Goal: Task Accomplishment & Management: Manage account settings

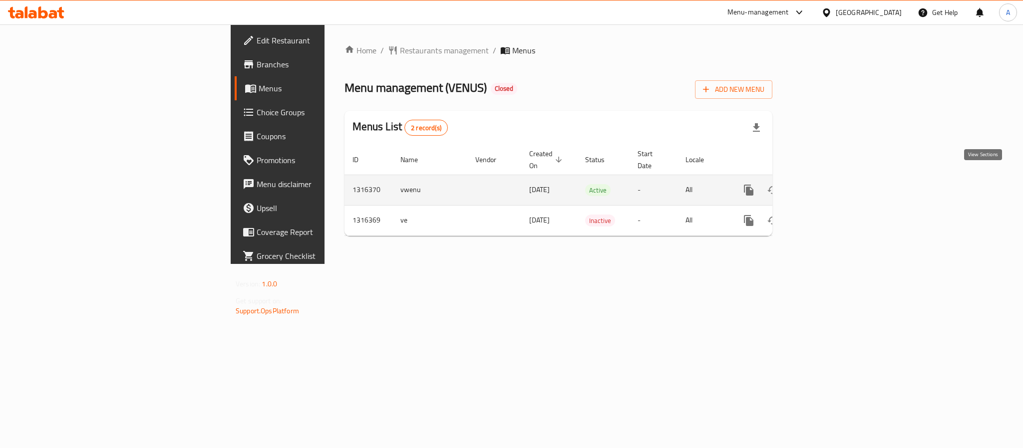
click at [827, 184] on icon "enhanced table" at bounding box center [821, 190] width 12 height 12
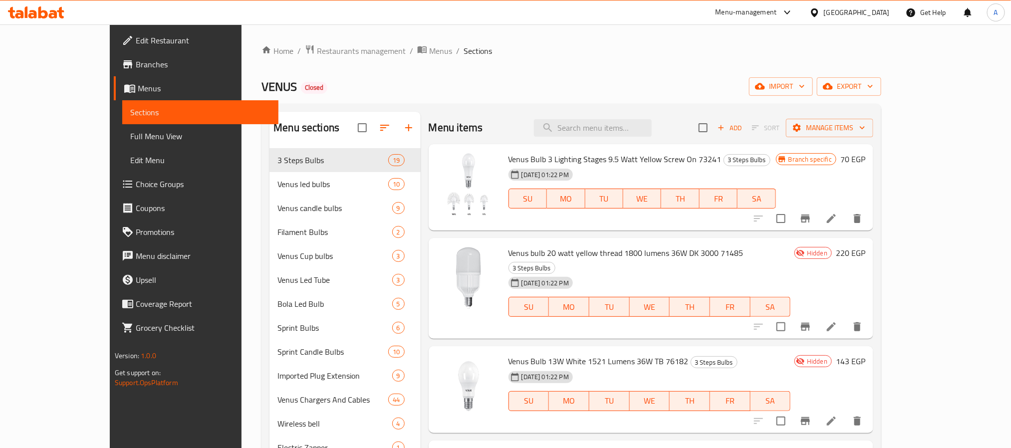
click at [627, 71] on div "Home / Restaurants management / Menus / Sections VENUS Closed import export Men…" at bounding box center [572, 306] width 620 height 524
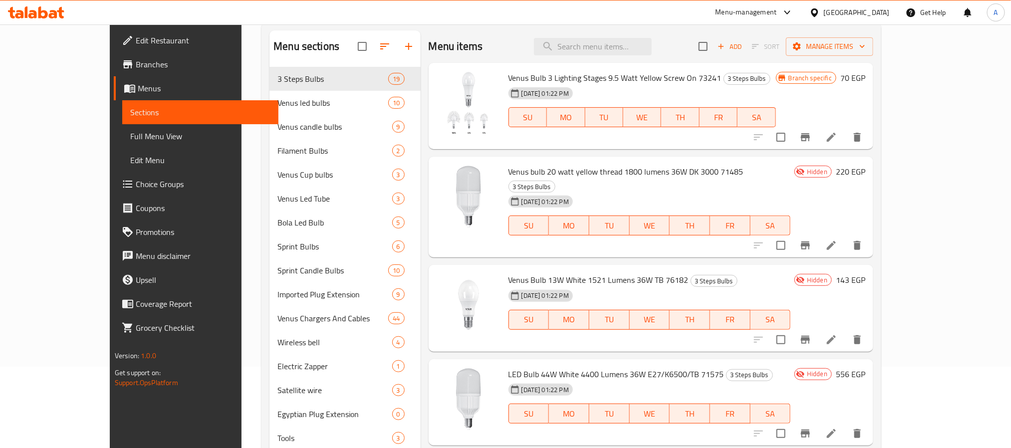
scroll to position [140, 0]
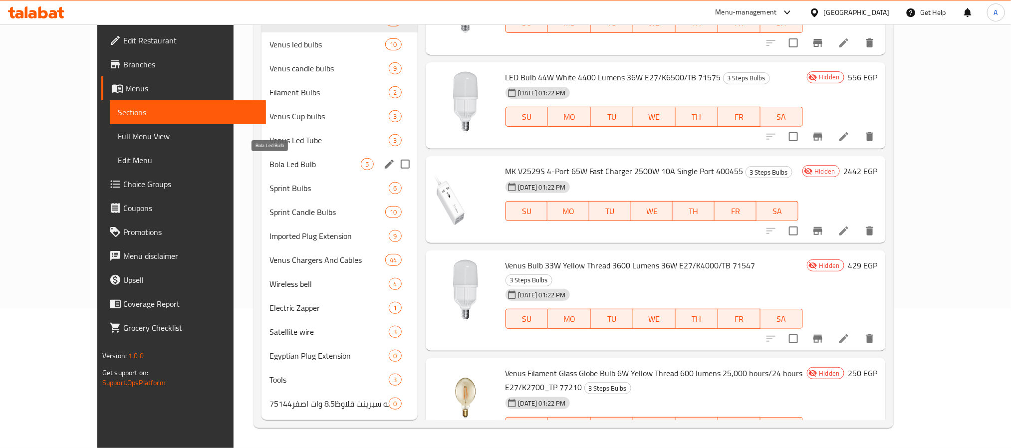
click at [270, 170] on span "Bola Led Bulb" at bounding box center [315, 164] width 91 height 12
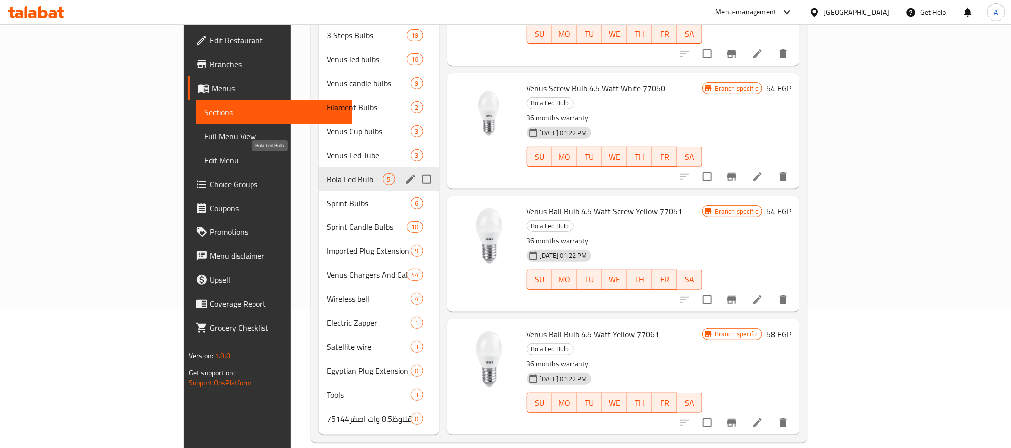
scroll to position [121, 0]
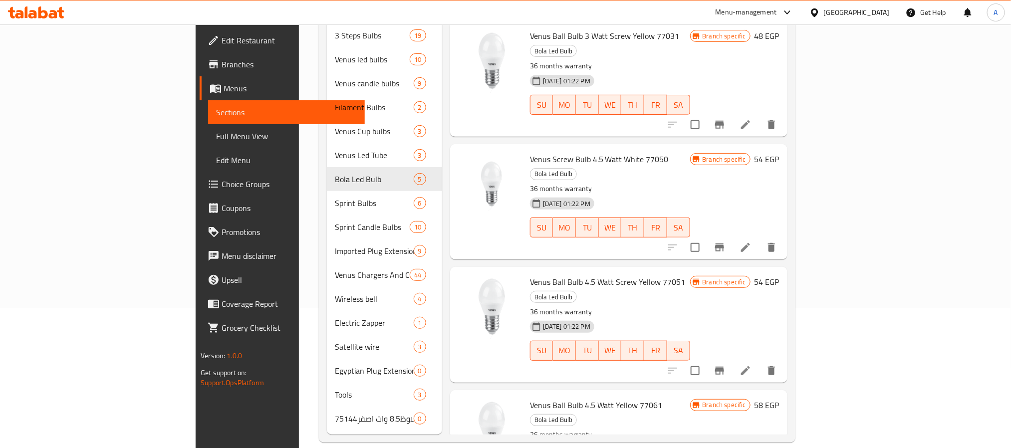
click at [885, 7] on div "[GEOGRAPHIC_DATA]" at bounding box center [857, 12] width 66 height 11
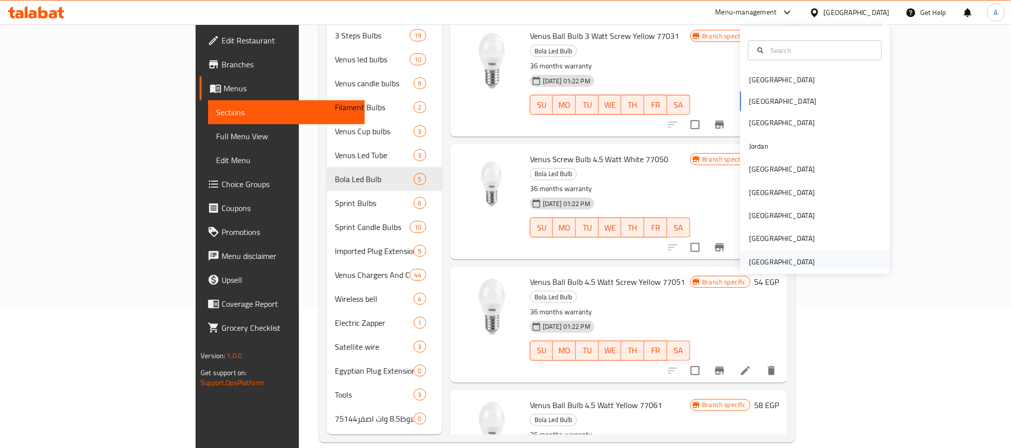
click at [782, 262] on div "[GEOGRAPHIC_DATA]" at bounding box center [782, 262] width 66 height 11
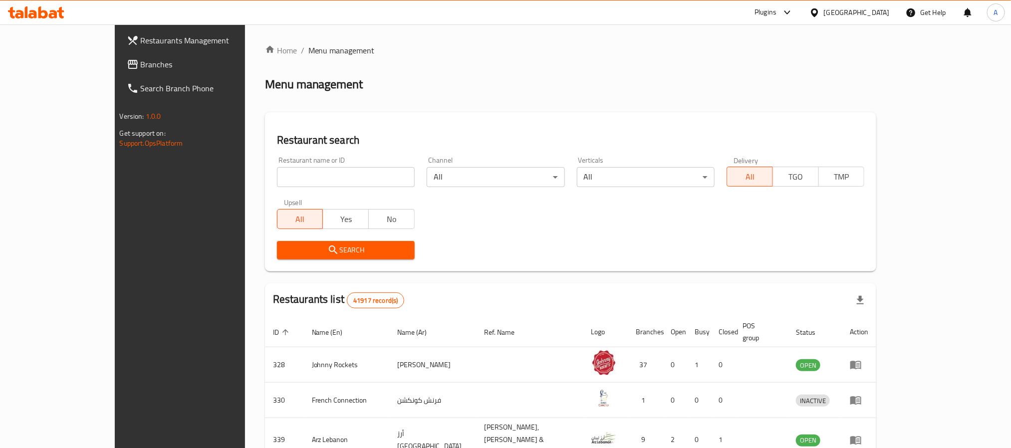
click at [141, 58] on span "Branches" at bounding box center [208, 64] width 135 height 12
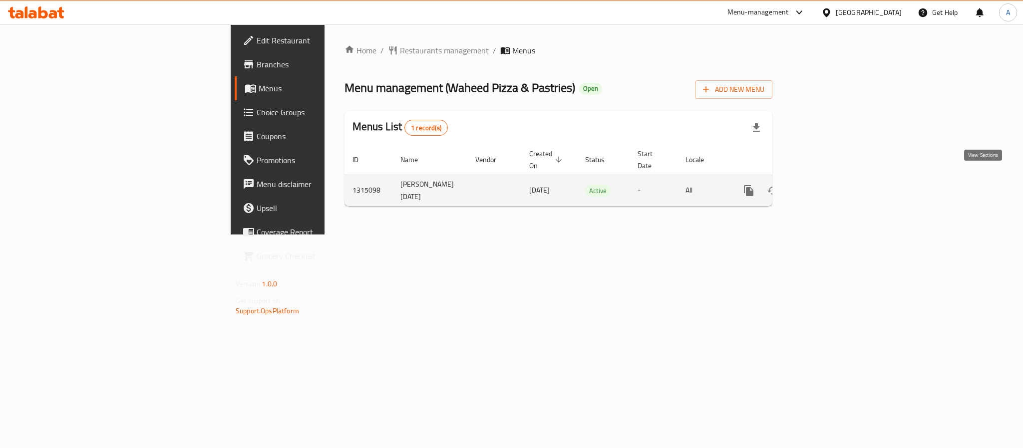
click at [827, 186] on icon "enhanced table" at bounding box center [821, 191] width 12 height 12
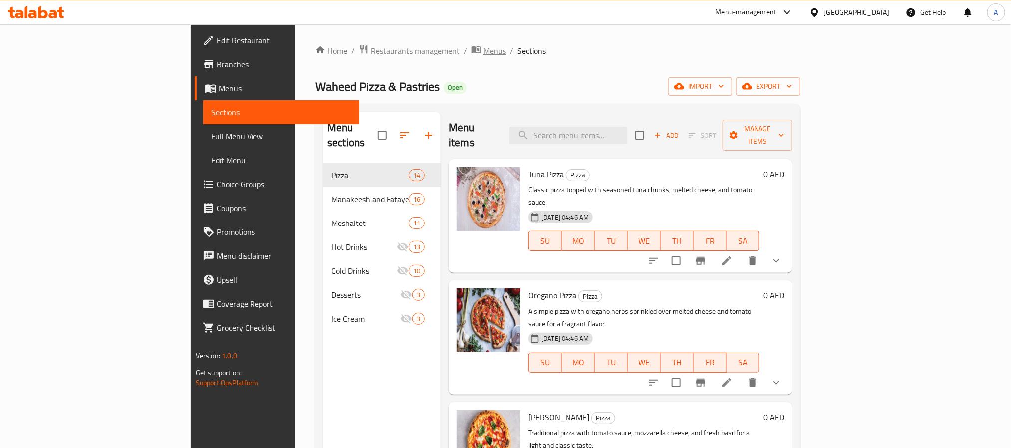
click at [370, 60] on div "Home / Restaurants management / Menus / Sections Waheed Pizza & Pastries Open i…" at bounding box center [558, 306] width 485 height 524
click at [483, 55] on span "Menus" at bounding box center [494, 51] width 23 height 12
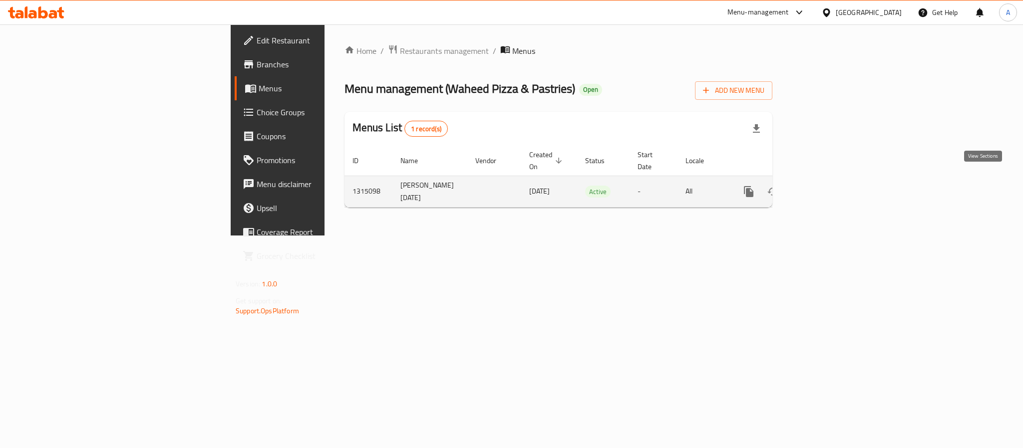
click at [827, 186] on icon "enhanced table" at bounding box center [821, 192] width 12 height 12
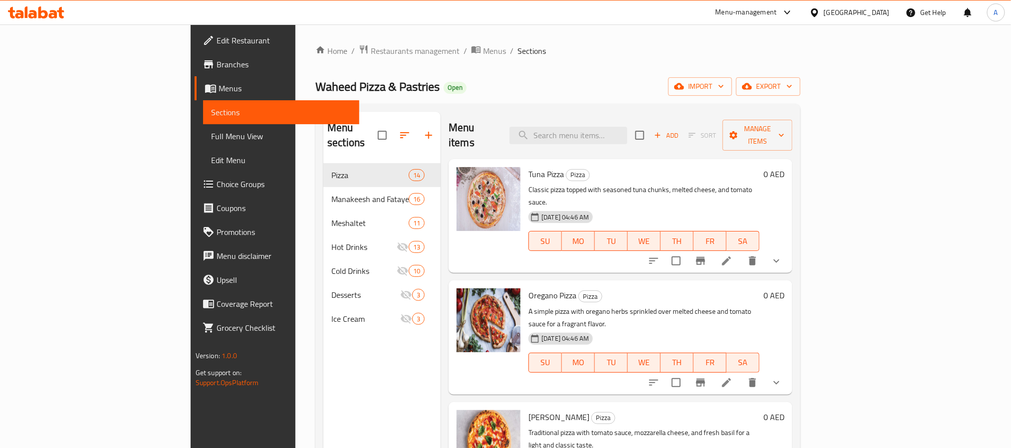
click at [625, 138] on div "Menu items Add Sort Manage items" at bounding box center [621, 135] width 344 height 47
click at [628, 127] on input "search" at bounding box center [569, 135] width 118 height 17
paste input "Kashkawan"
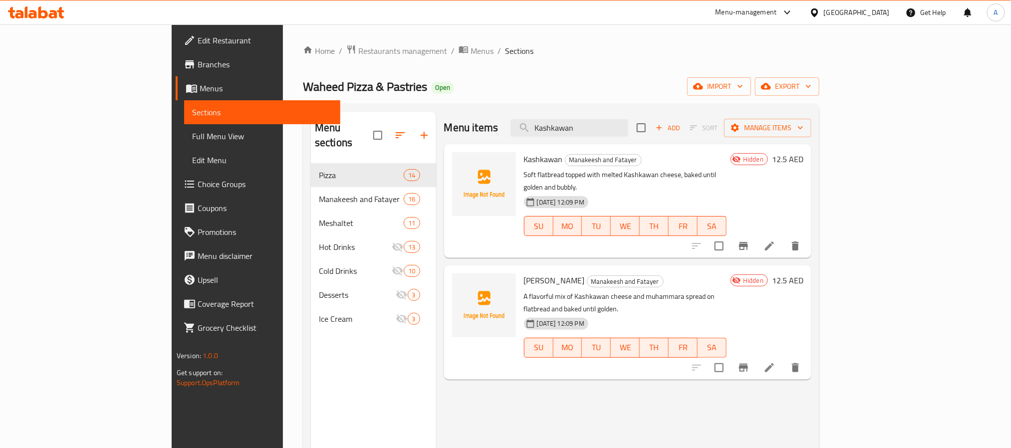
click at [639, 140] on div "Menu items Kashkawan Add Sort Manage items" at bounding box center [627, 128] width 367 height 32
click at [629, 129] on input "Kashkawan" at bounding box center [570, 127] width 118 height 17
paste input "Zaatar"
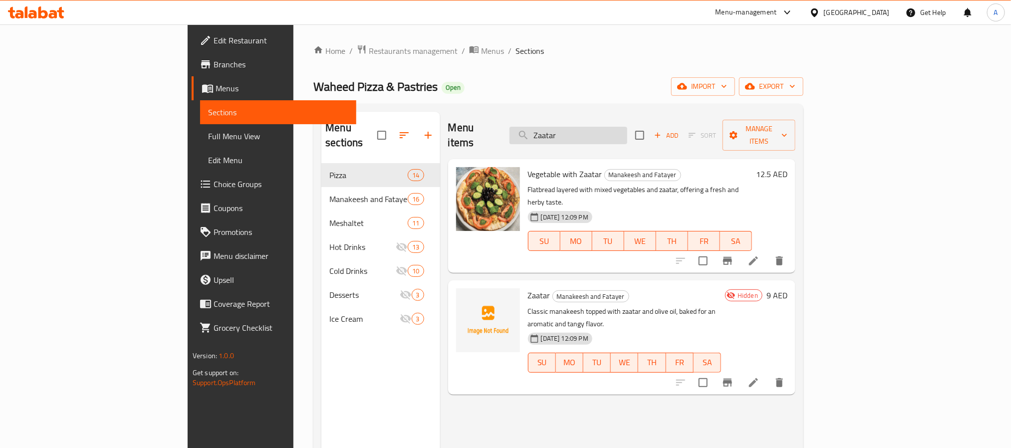
click at [619, 133] on input "Zaatar" at bounding box center [569, 135] width 118 height 17
paste input "Labneh with Vegetable"
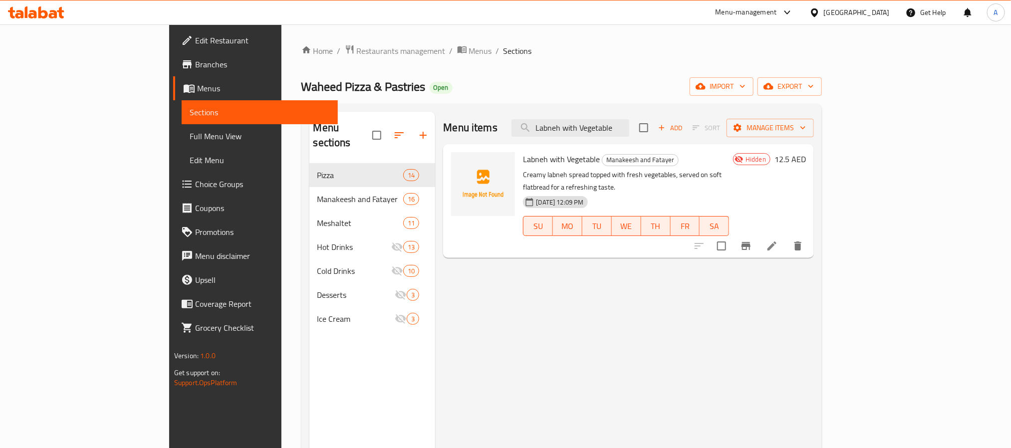
type input "Labneh with Vegetable"
click at [190, 141] on span "Full Menu View" at bounding box center [260, 136] width 140 height 12
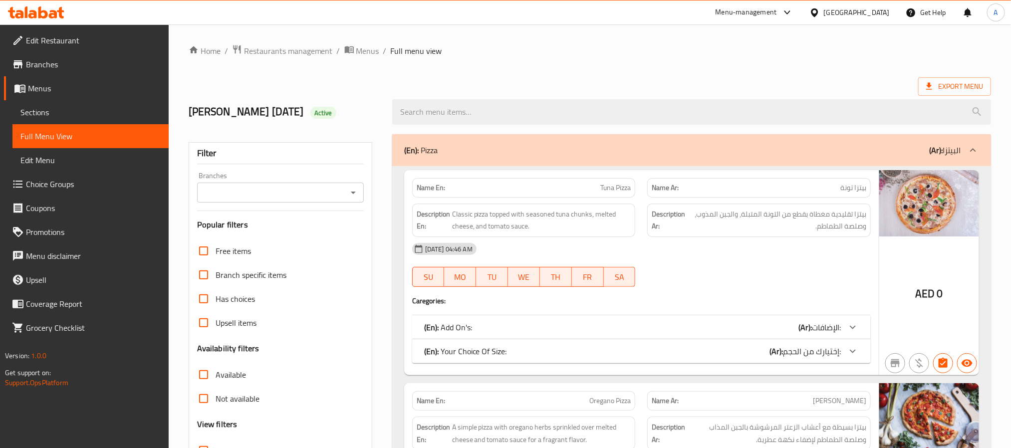
click at [610, 88] on div "Export Menu" at bounding box center [590, 86] width 803 height 18
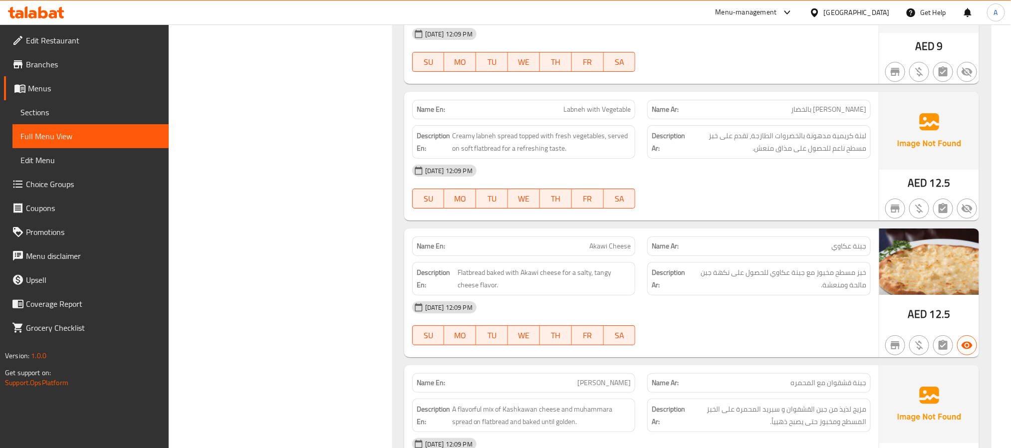
scroll to position [4070, 0]
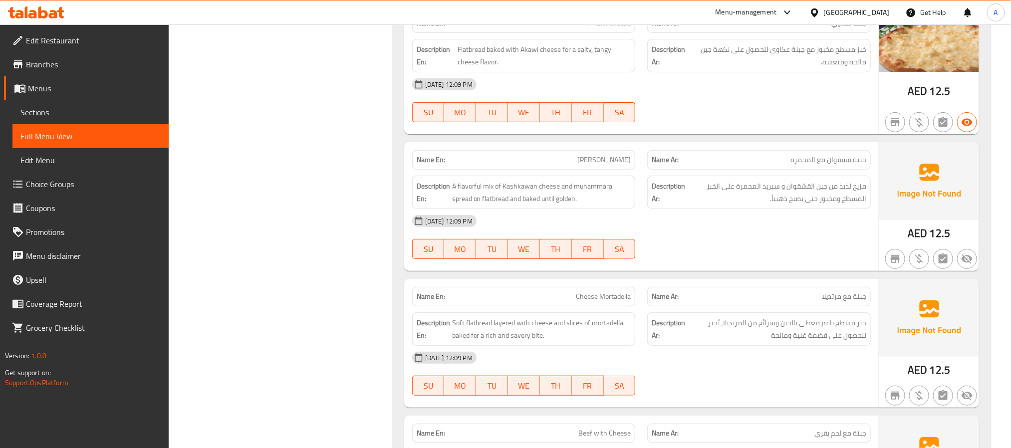
scroll to position [4294, 0]
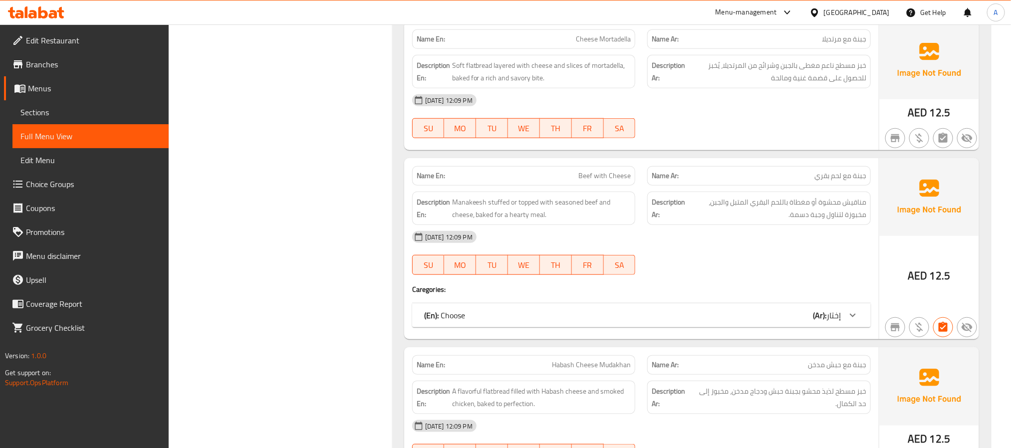
scroll to position [4519, 0]
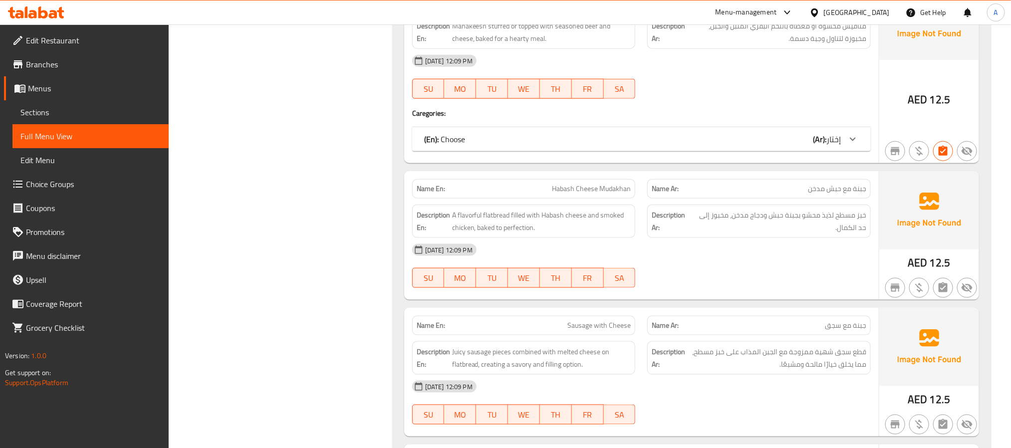
scroll to position [4669, 0]
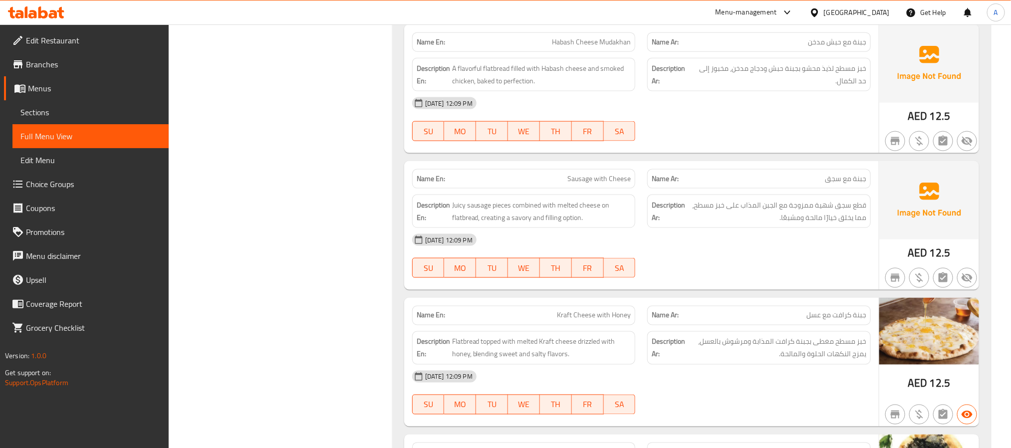
scroll to position [4894, 0]
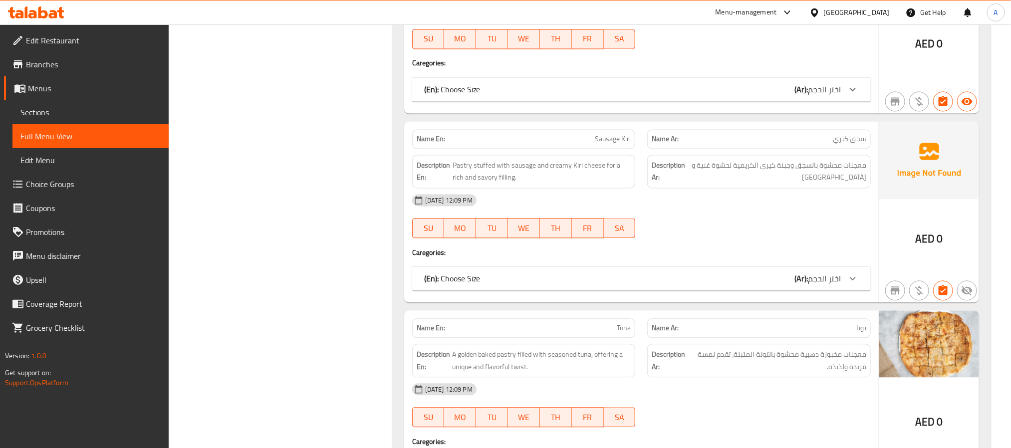
scroll to position [7204, 0]
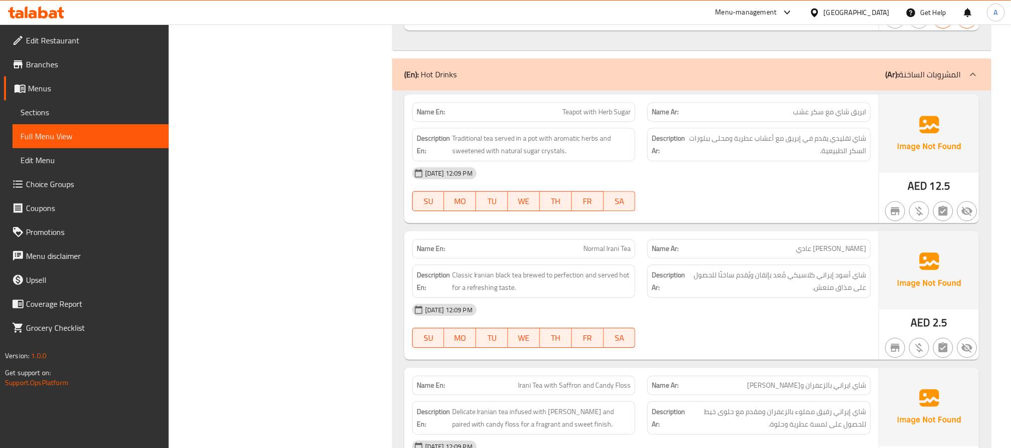
scroll to position [7566, 0]
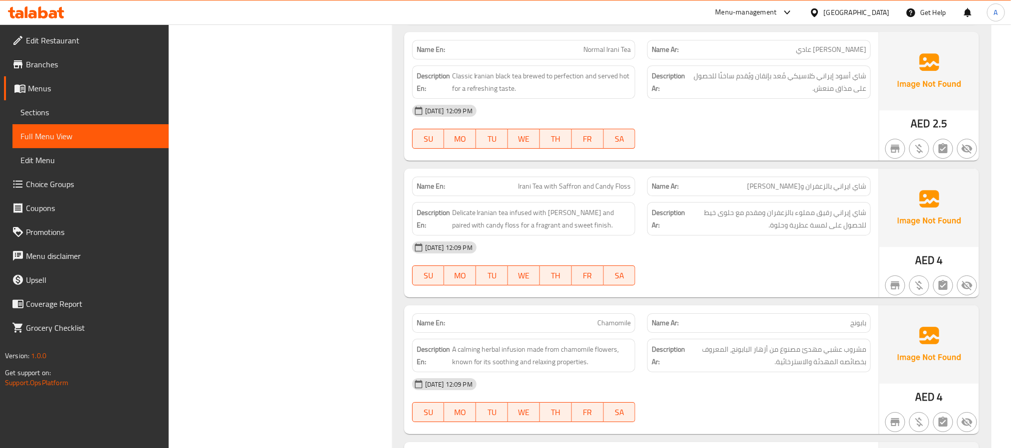
scroll to position [7791, 0]
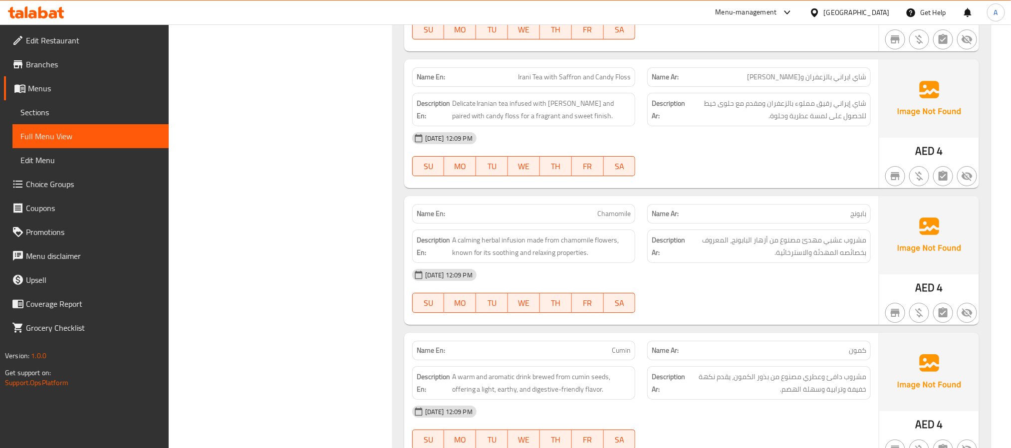
scroll to position [7941, 0]
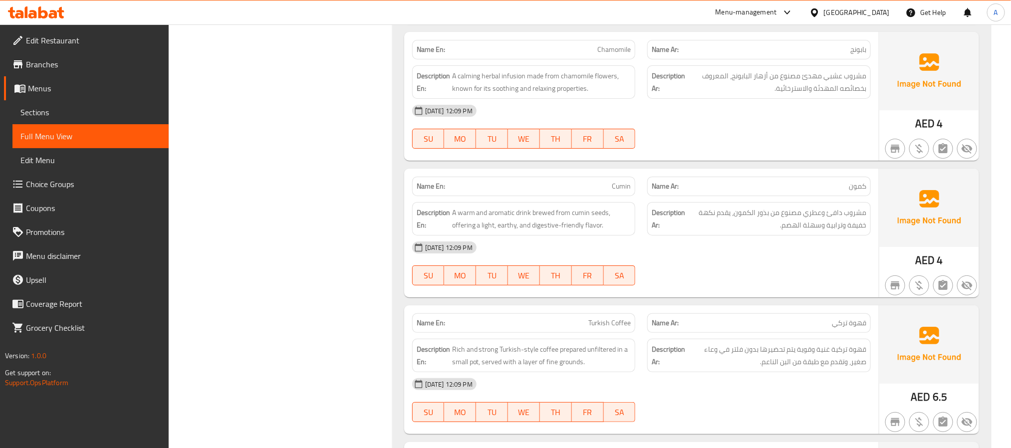
scroll to position [8166, 0]
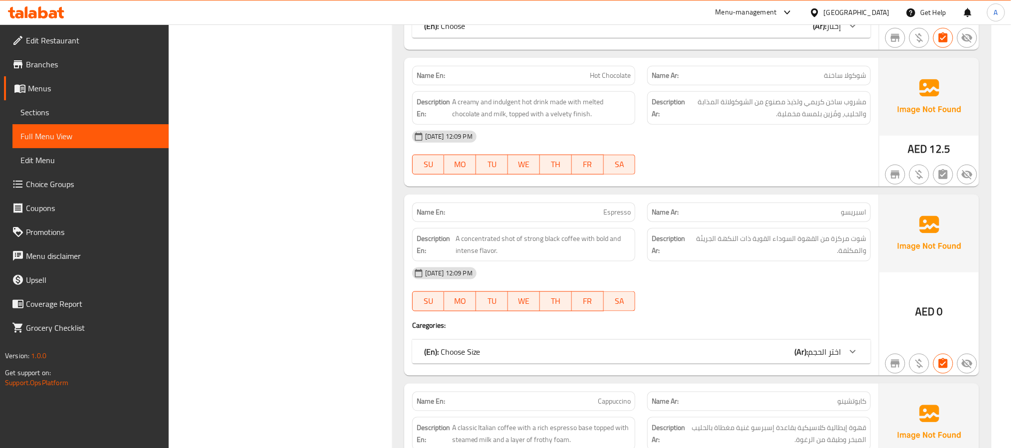
scroll to position [8615, 0]
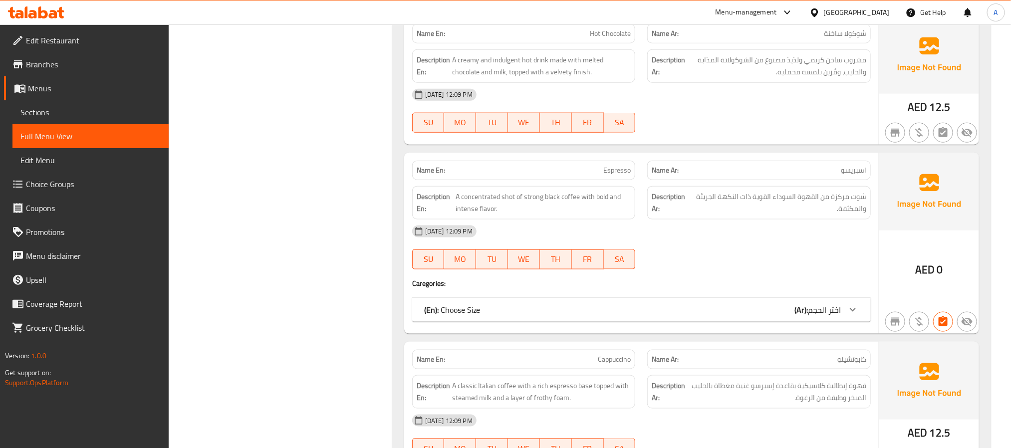
scroll to position [8690, 0]
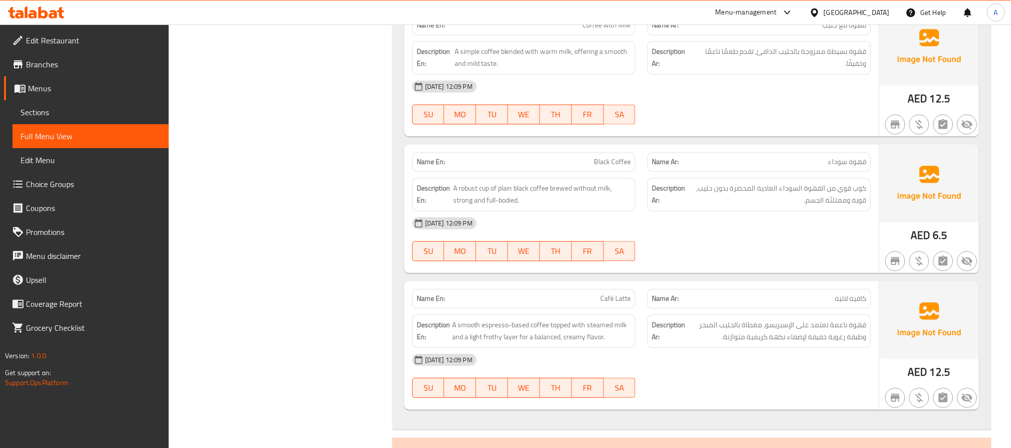
scroll to position [9139, 0]
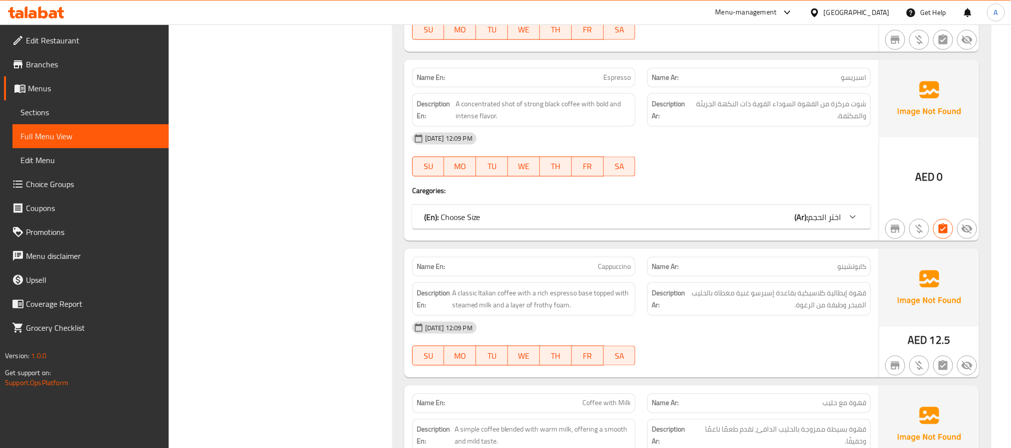
scroll to position [9111, 0]
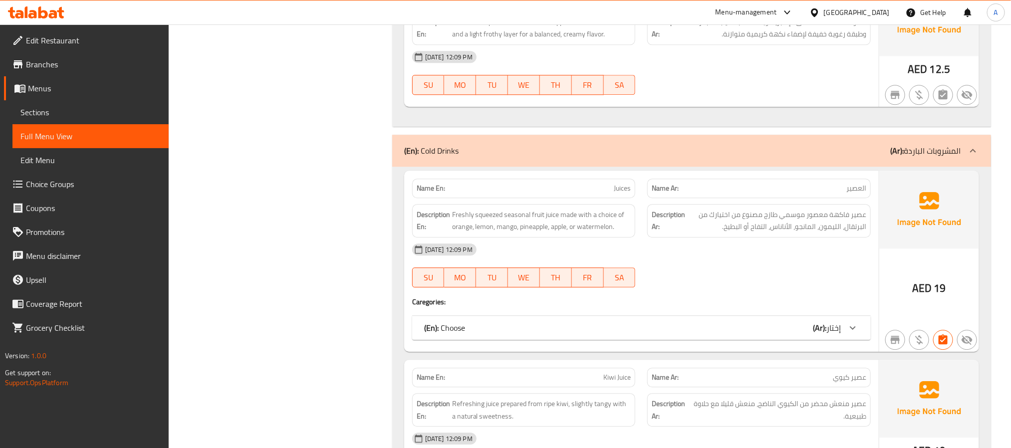
scroll to position [9560, 0]
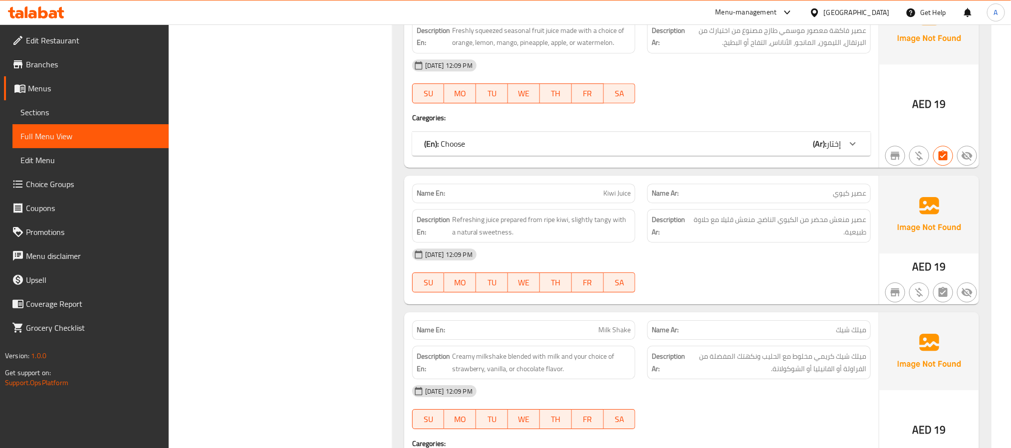
scroll to position [9710, 0]
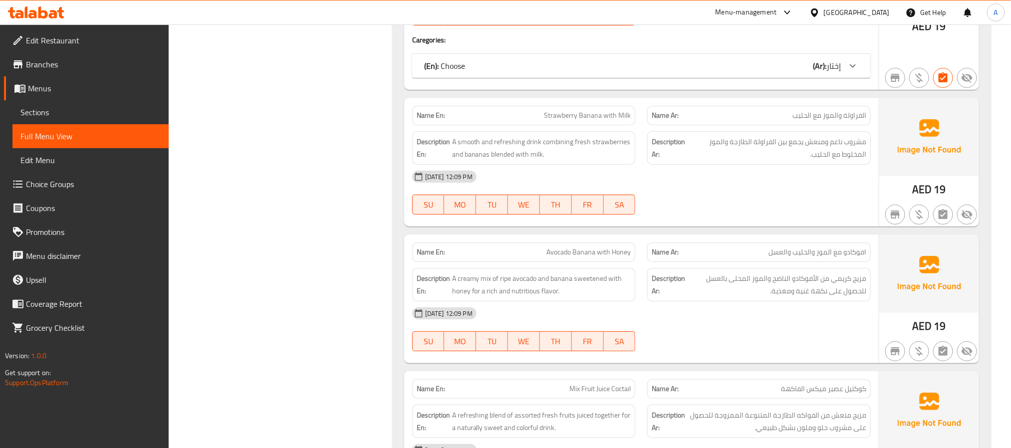
scroll to position [10110, 0]
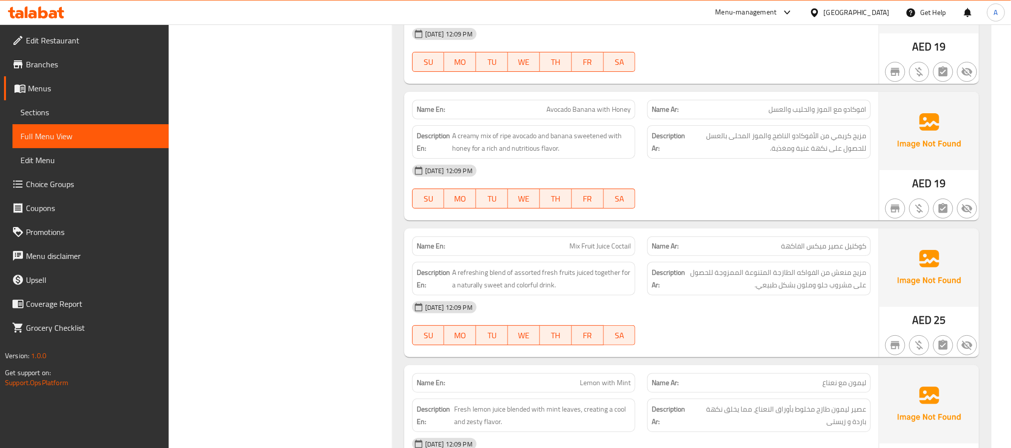
scroll to position [10260, 0]
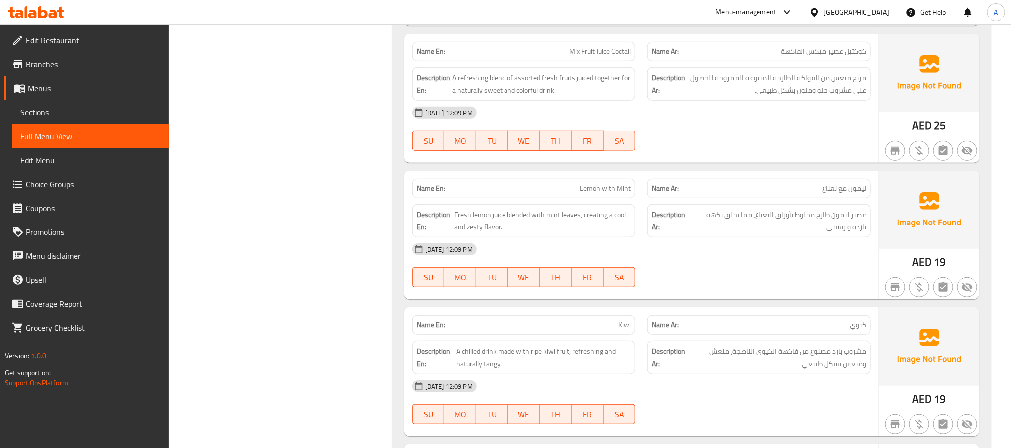
scroll to position [10410, 0]
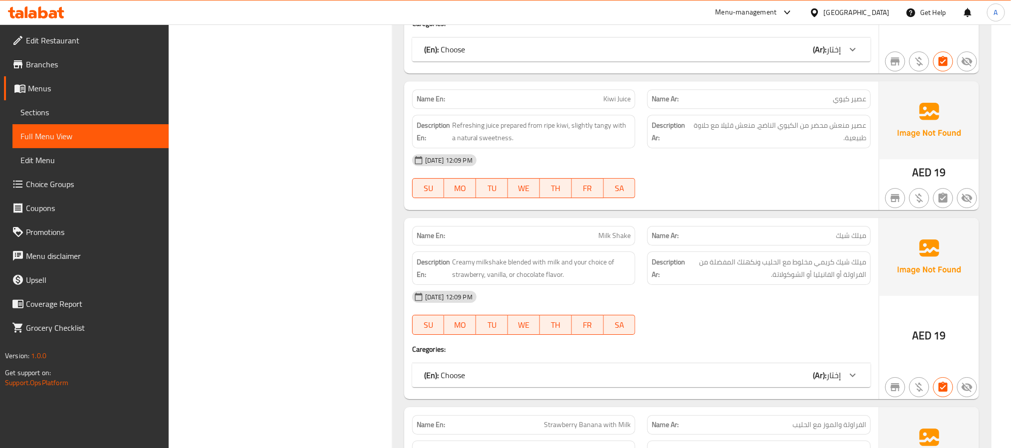
scroll to position [10511, 0]
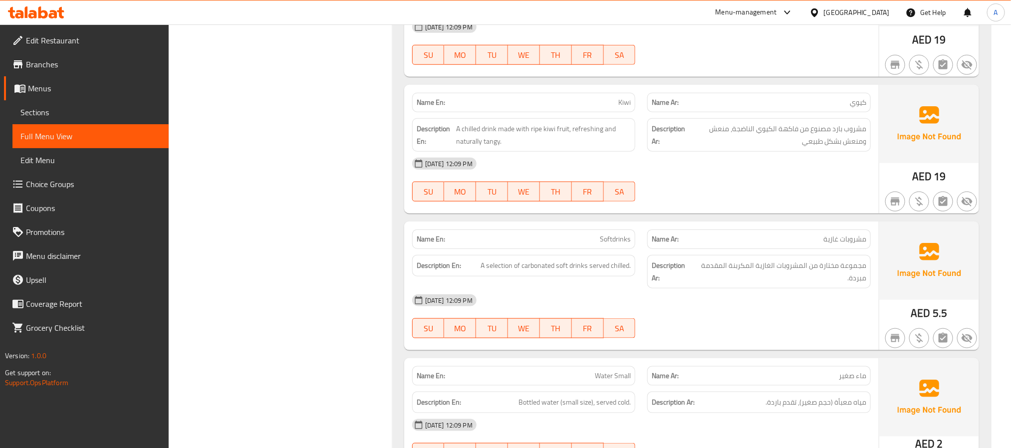
scroll to position [10661, 0]
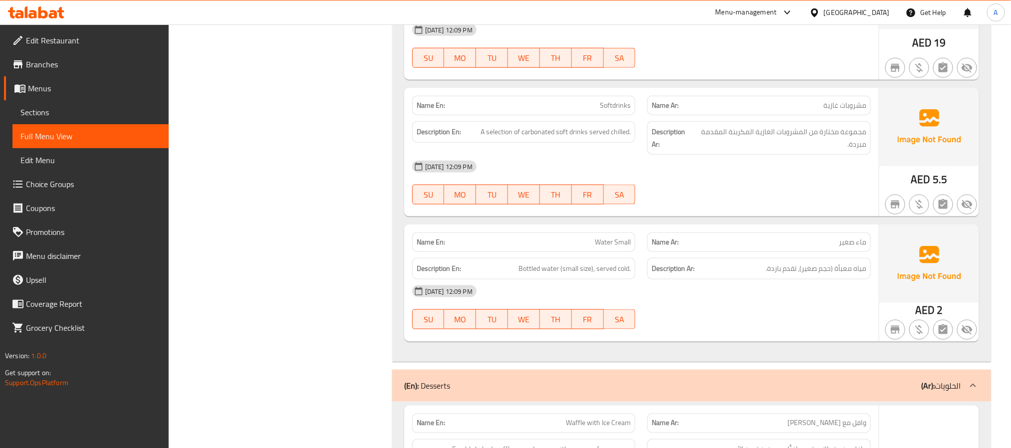
scroll to position [10811, 0]
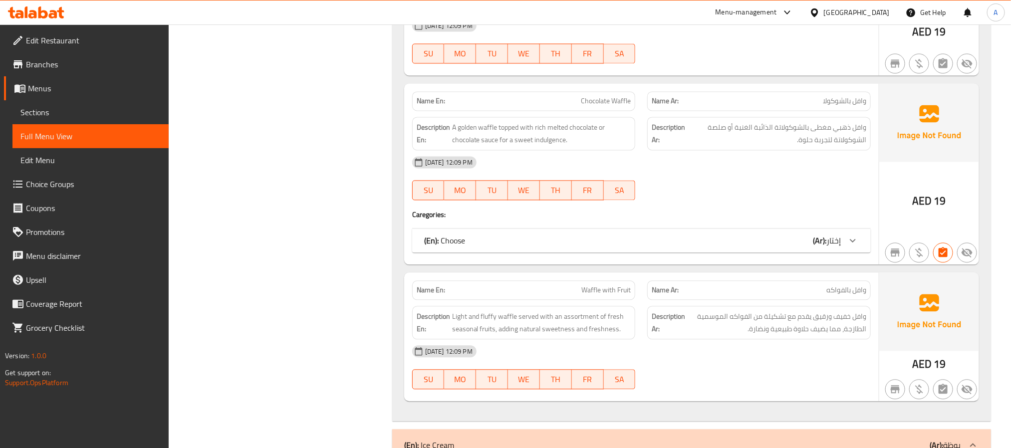
scroll to position [11185, 0]
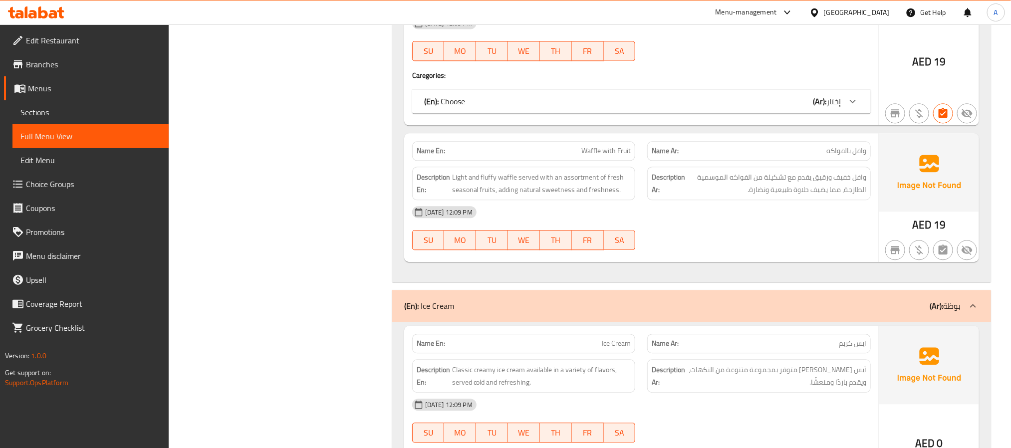
scroll to position [11410, 0]
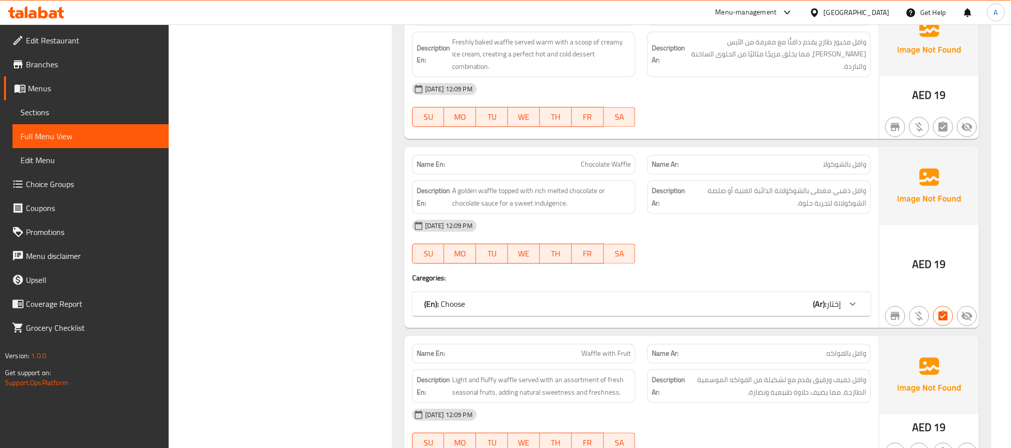
scroll to position [11464, 0]
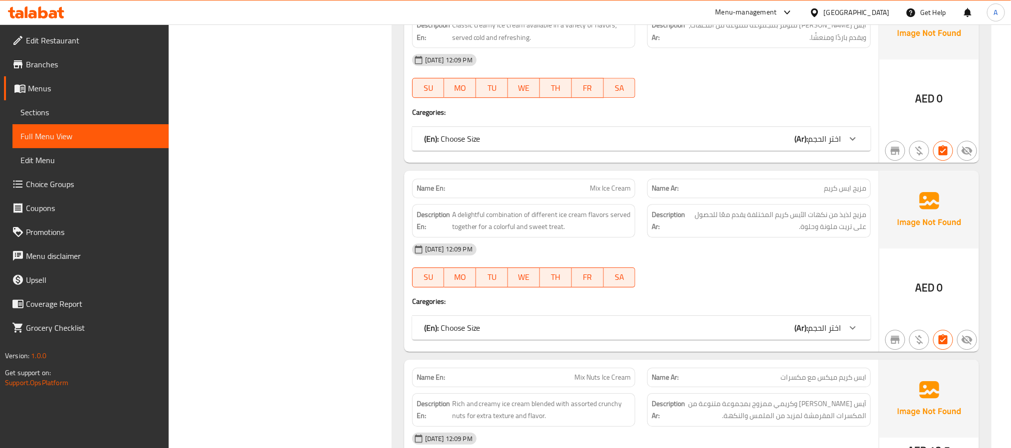
scroll to position [11699, 0]
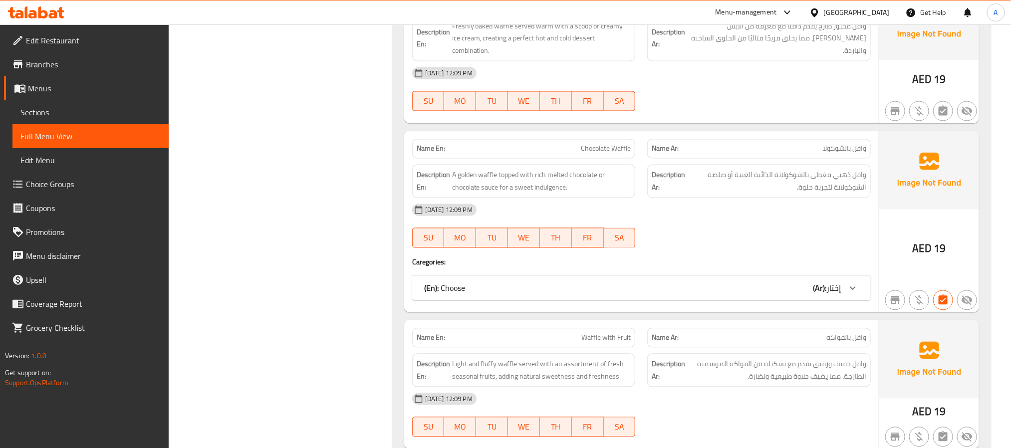
scroll to position [11061, 0]
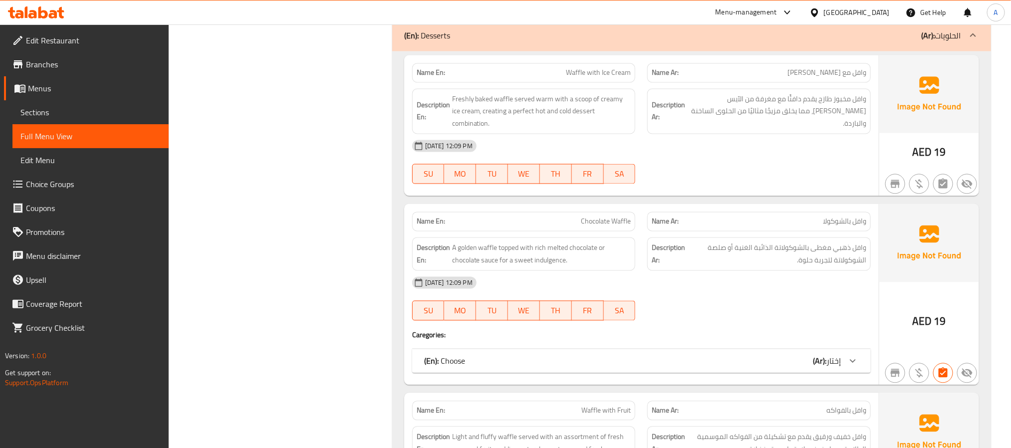
click at [70, 89] on span "Menus" at bounding box center [94, 88] width 133 height 12
